Goal: Information Seeking & Learning: Learn about a topic

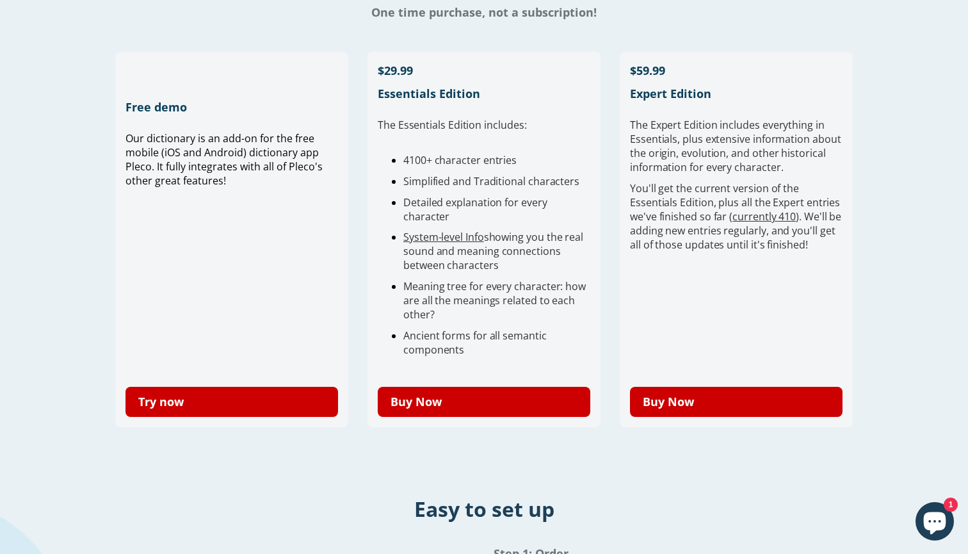
scroll to position [415, 0]
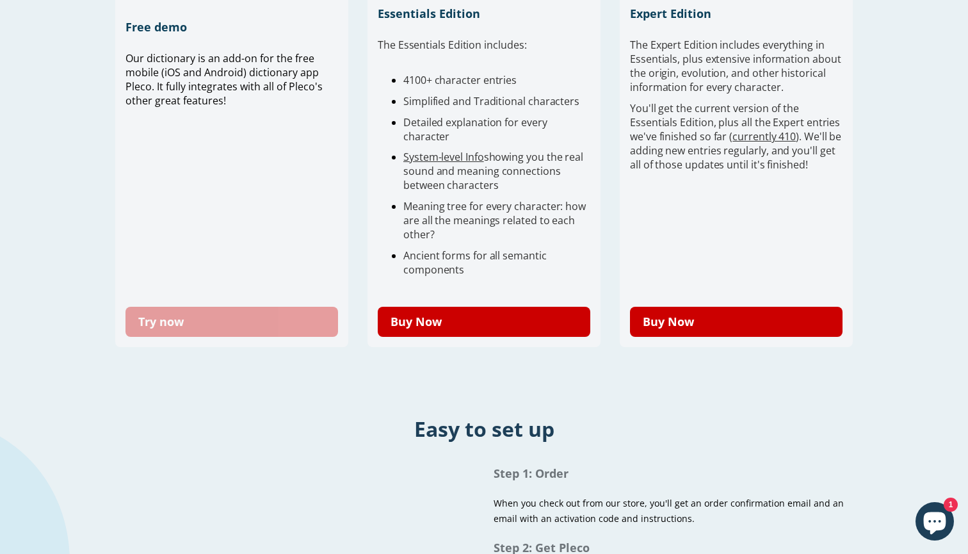
click at [287, 325] on link "Try now" at bounding box center [231, 322] width 213 height 30
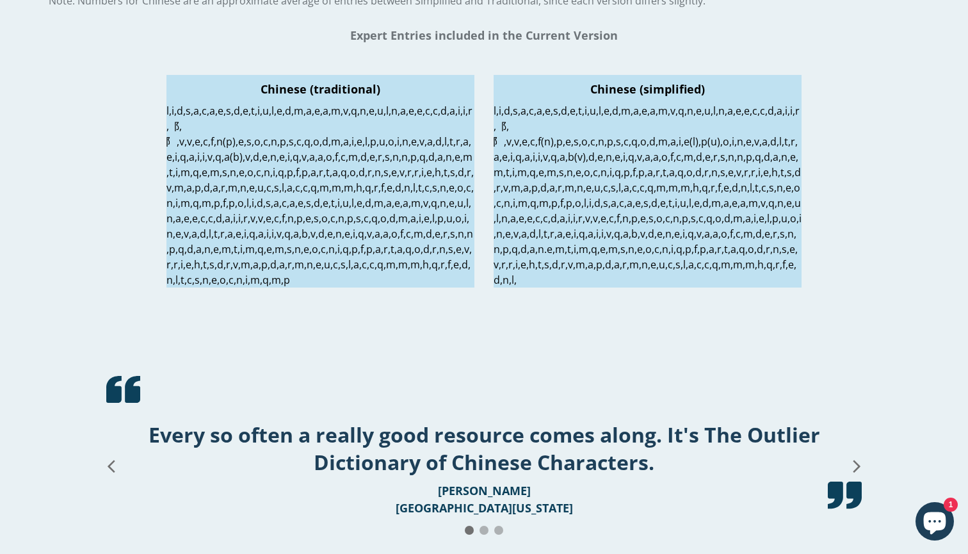
scroll to position [2082, 0]
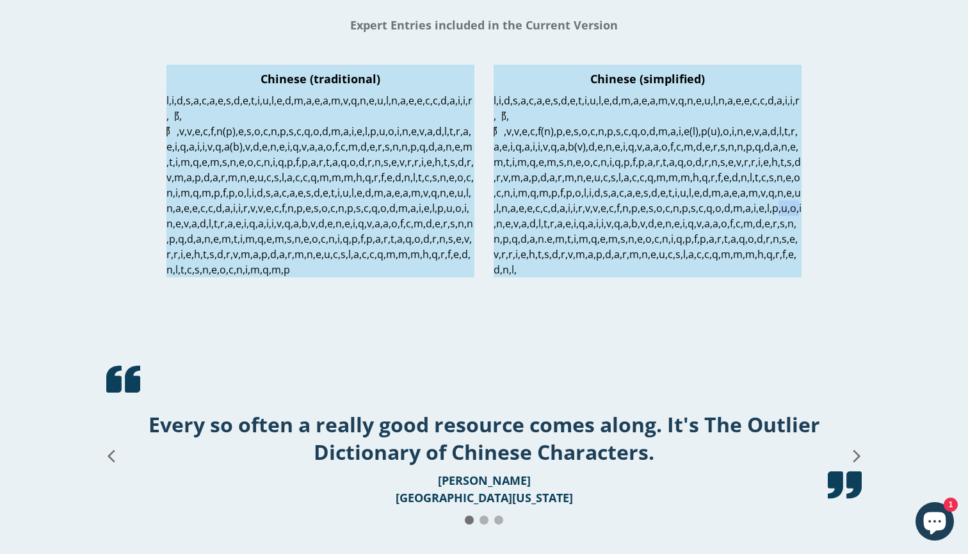
drag, startPoint x: 594, startPoint y: 269, endPoint x: 561, endPoint y: 268, distance: 33.3
click at [561, 268] on p at bounding box center [648, 185] width 308 height 184
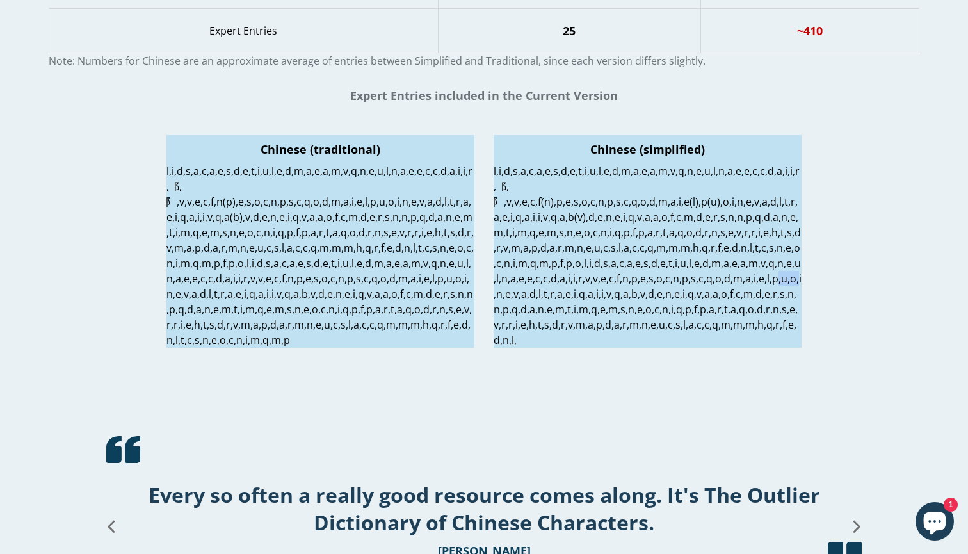
scroll to position [2006, 0]
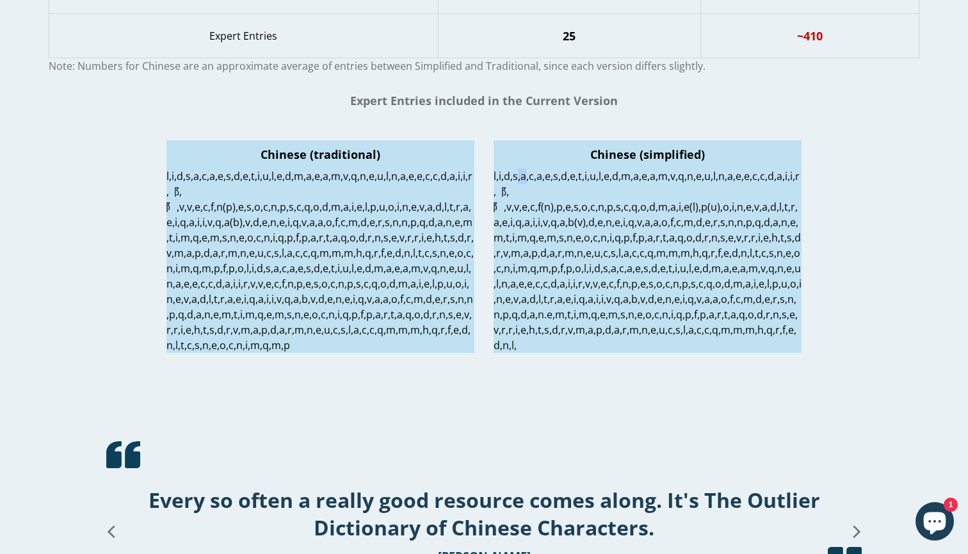
drag, startPoint x: 555, startPoint y: 177, endPoint x: 543, endPoint y: 177, distance: 11.5
click at [543, 177] on p at bounding box center [648, 260] width 308 height 184
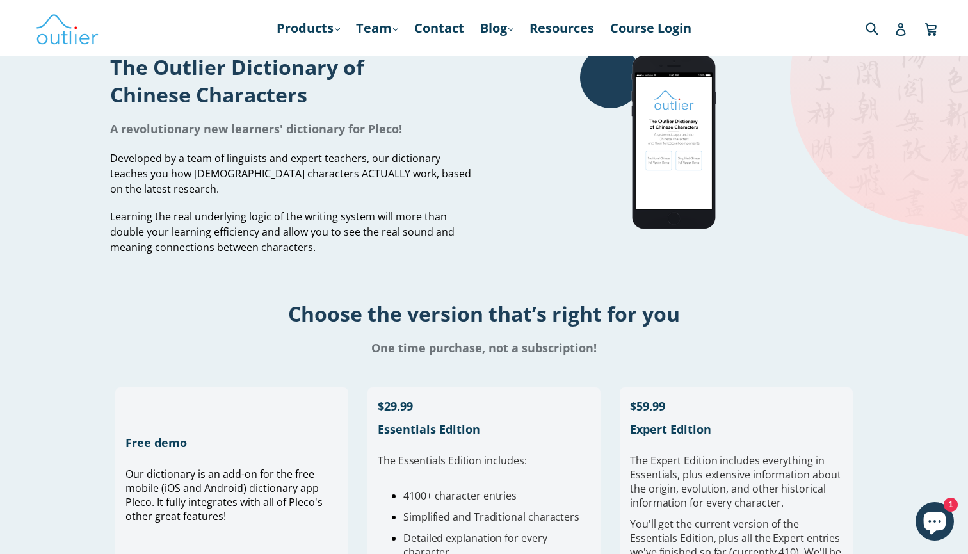
scroll to position [0, 0]
